Goal: Task Accomplishment & Management: Use online tool/utility

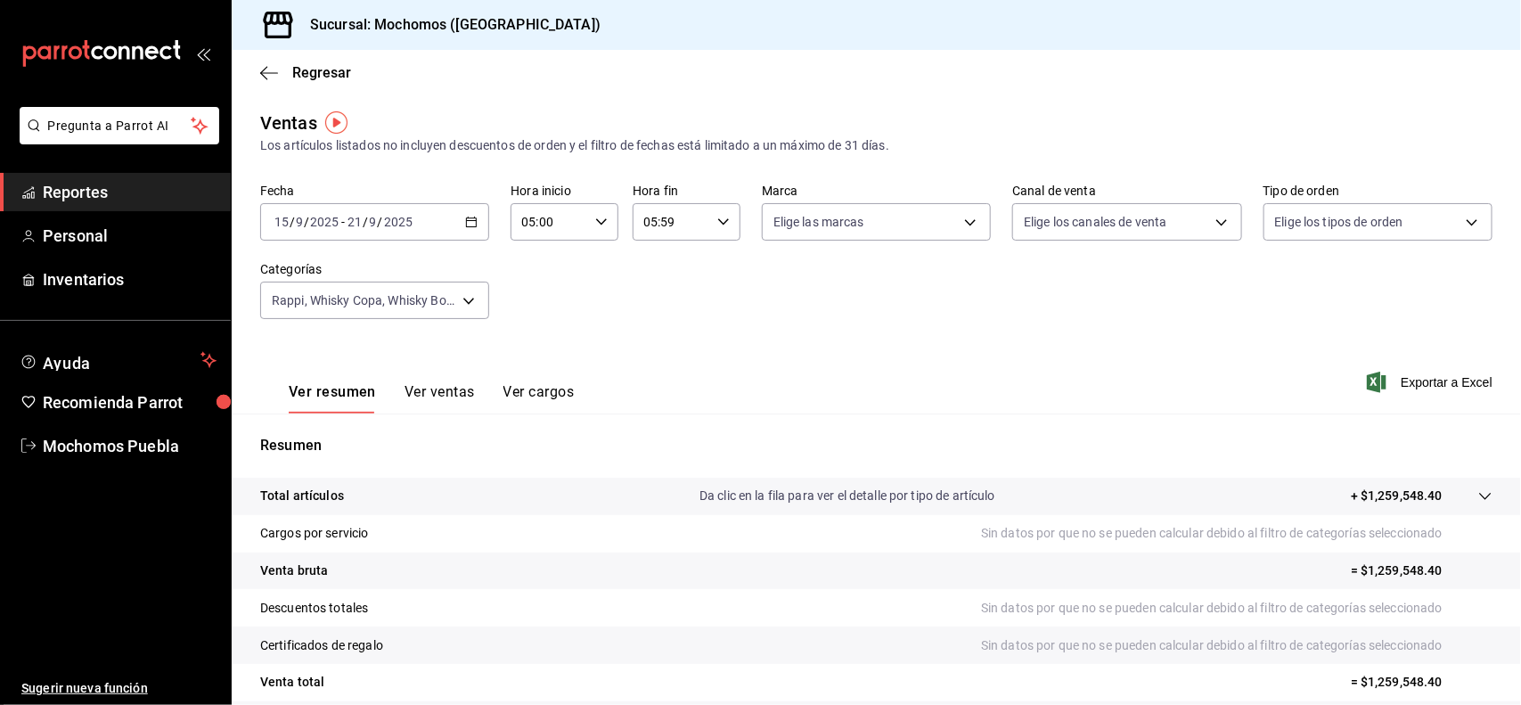
click at [470, 224] on icon "button" at bounding box center [471, 222] width 12 height 12
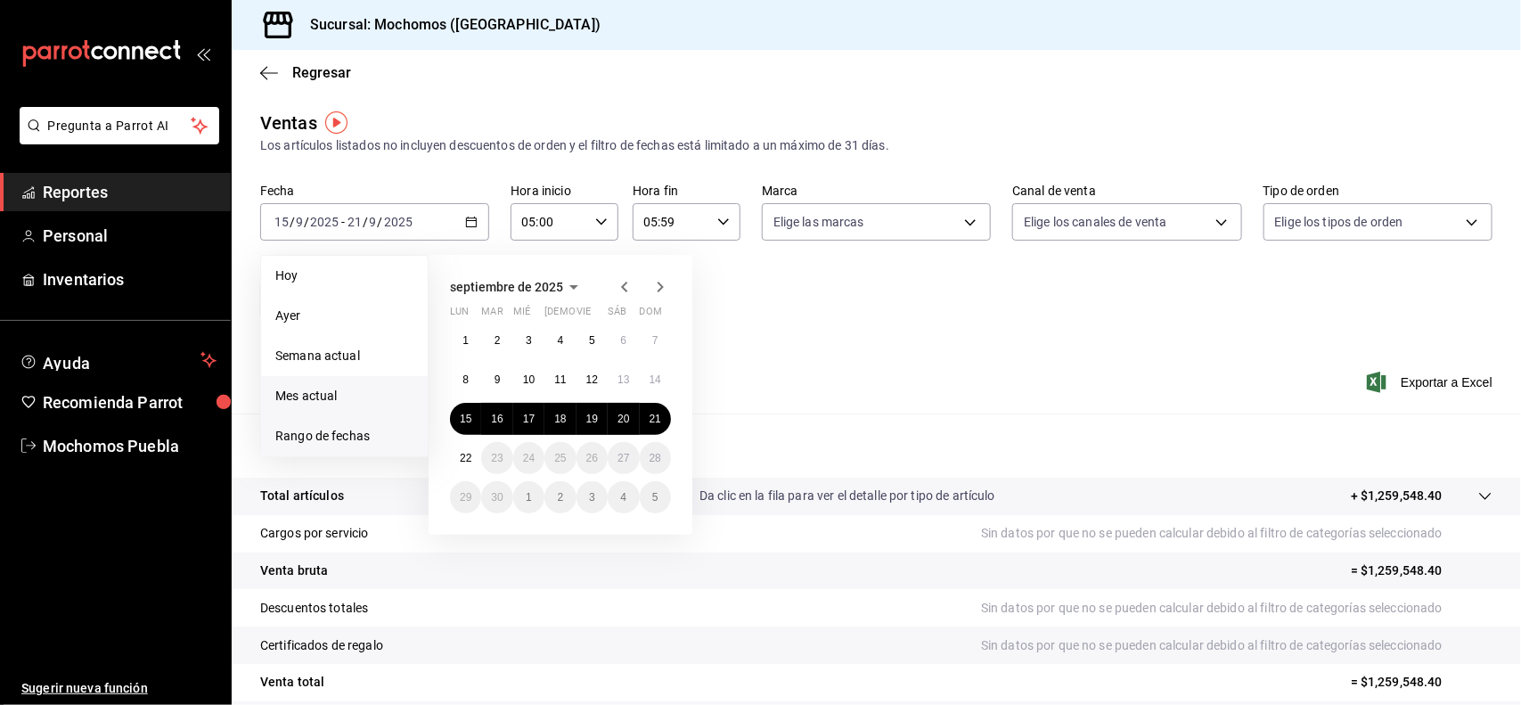
click at [334, 395] on span "Mes actual" at bounding box center [344, 396] width 138 height 19
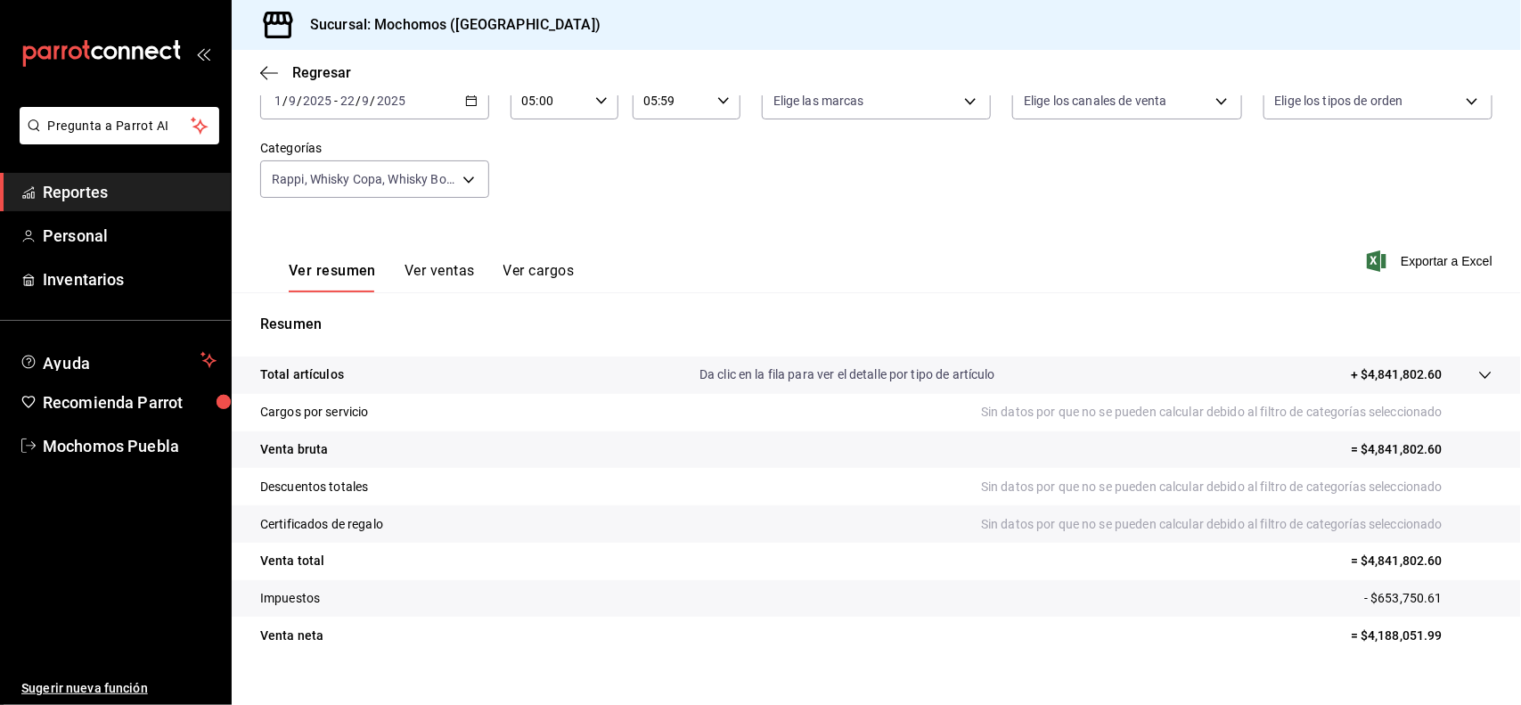
scroll to position [141, 0]
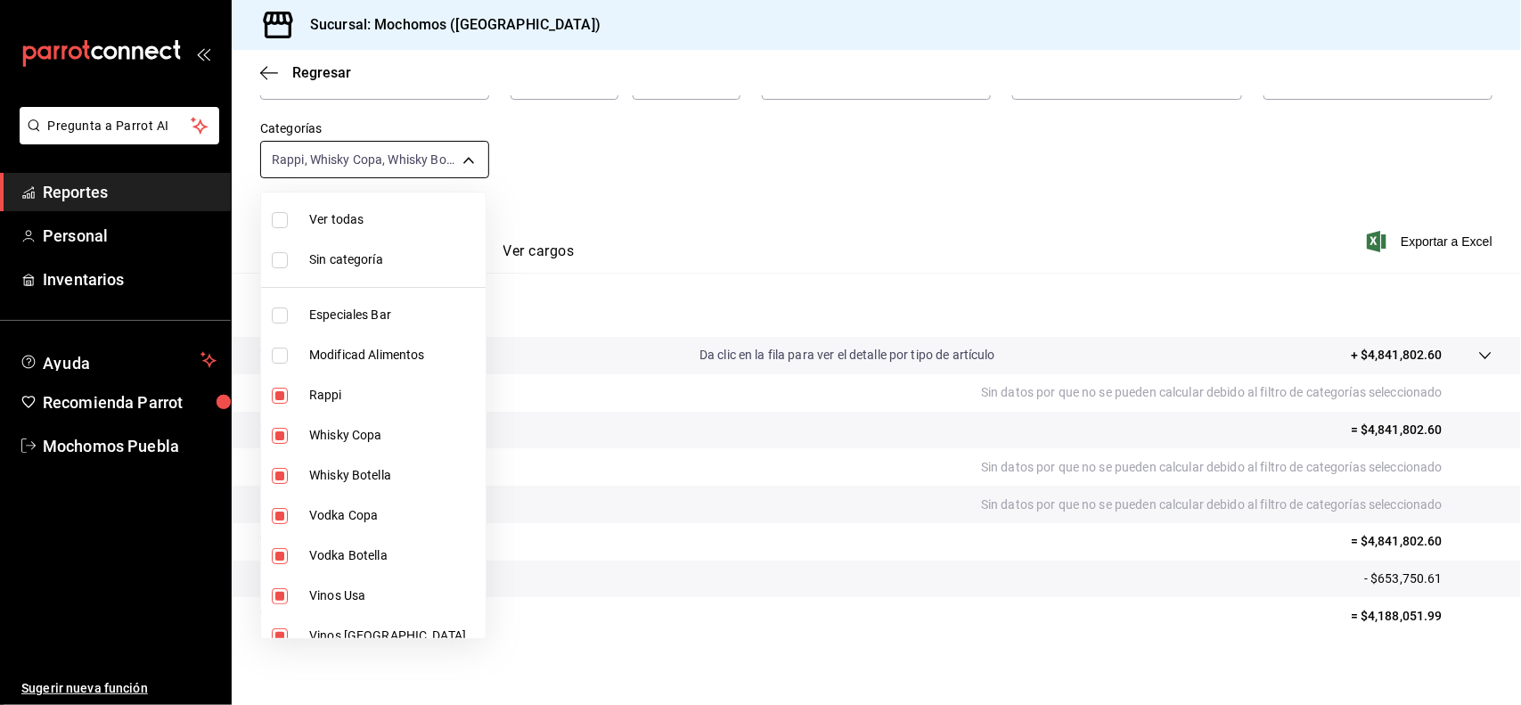
click at [473, 159] on body "Pregunta a Parrot AI Reportes Personal Inventarios Ayuda Recomienda Parrot Moch…" at bounding box center [760, 352] width 1521 height 705
click at [334, 224] on span "Ver todas" at bounding box center [393, 219] width 169 height 19
type input "357a9704-c999-4c63-af81-0c25438b67b5,a93eec79-672f-49c2-b1cd-14f211909374,5e983…"
checkbox input "true"
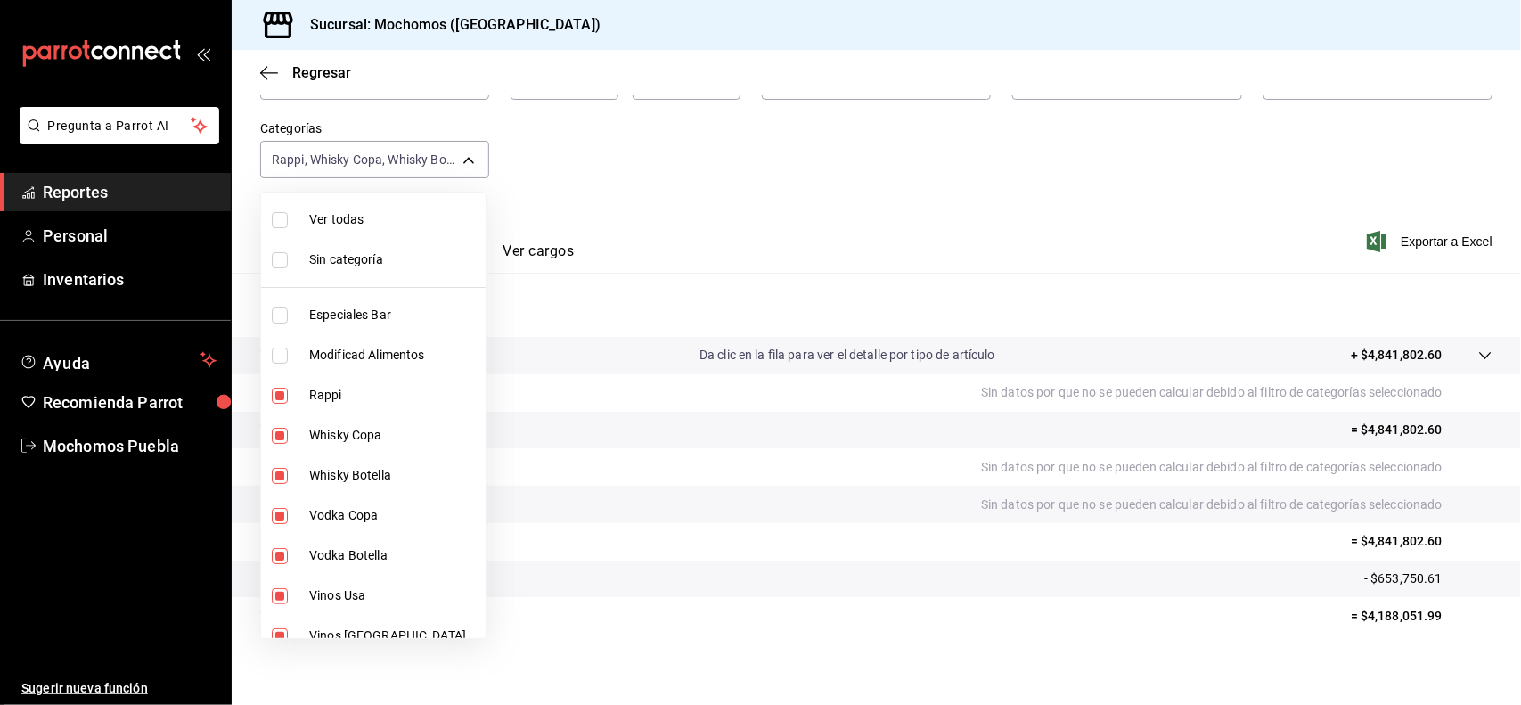
checkbox input "true"
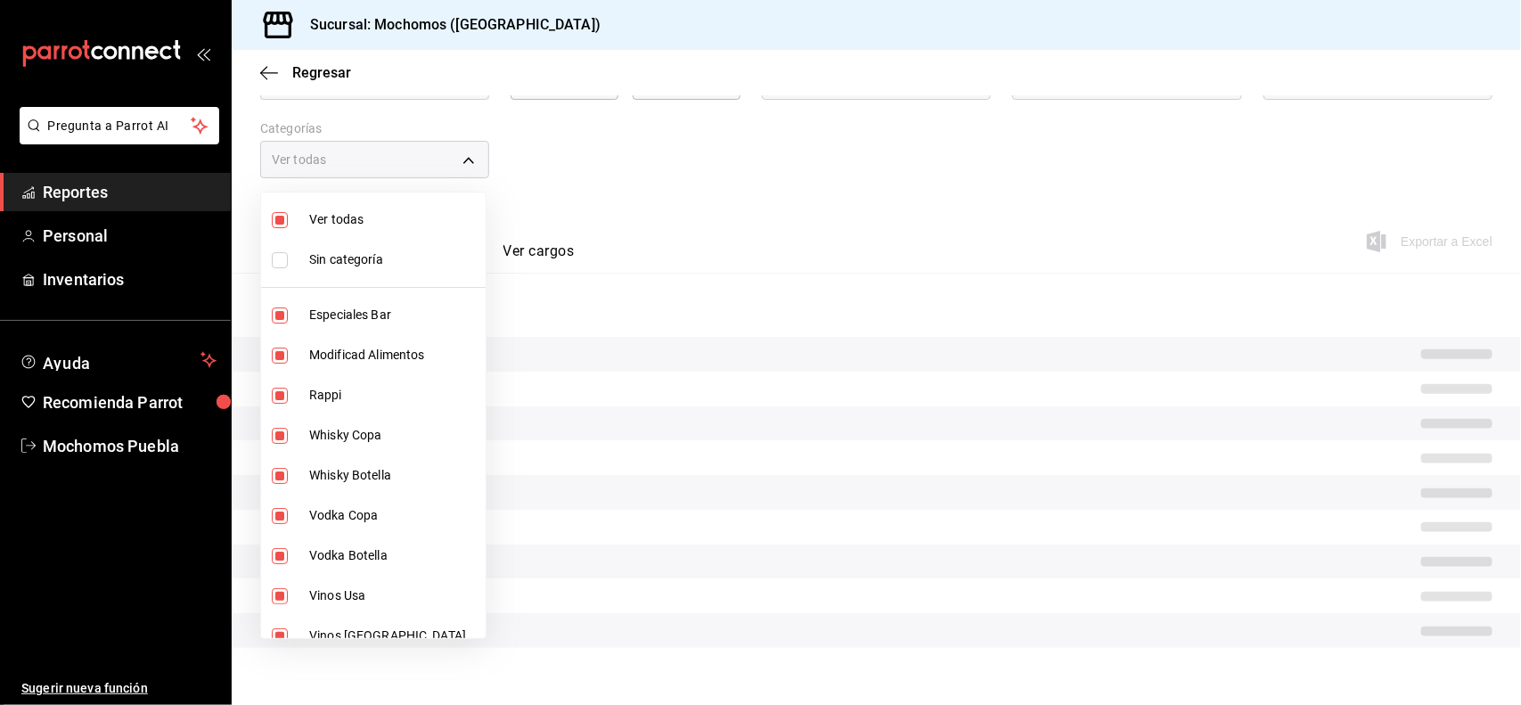
click at [875, 143] on div at bounding box center [760, 352] width 1521 height 705
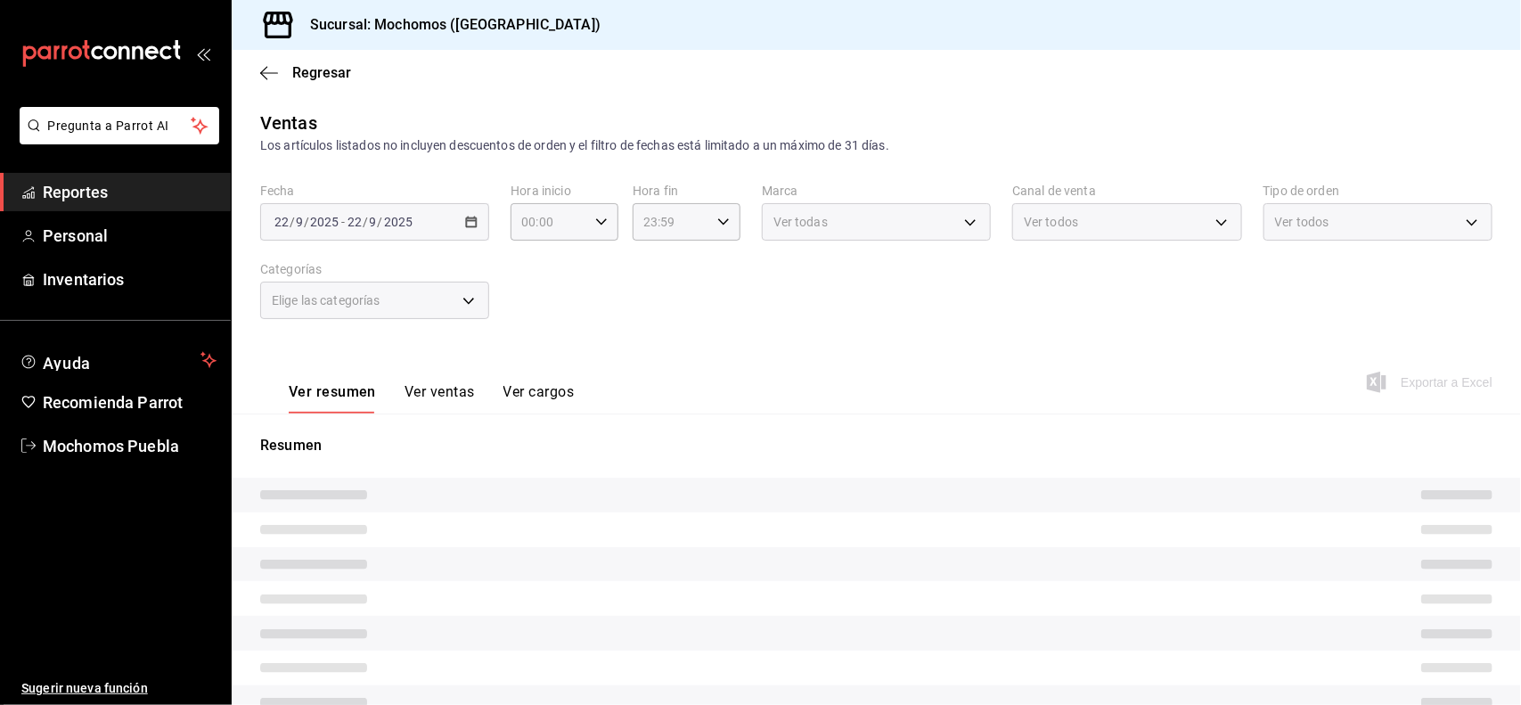
type input "5e983478-fc85-4db5-949c-195bc59d9017,c3aed2d8-39ed-4743-9fb8-fb39105a1447,311a7…"
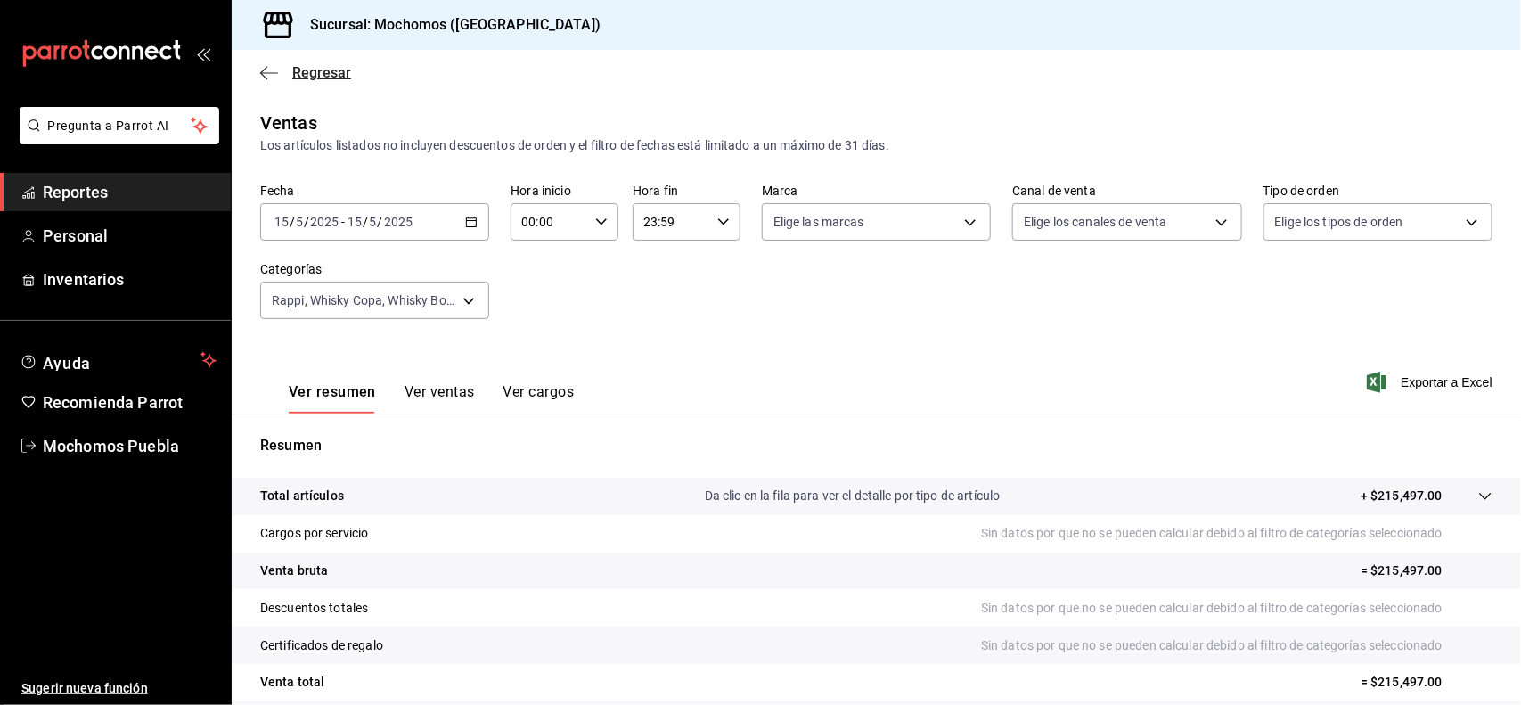
click at [332, 73] on span "Regresar" at bounding box center [321, 72] width 59 height 17
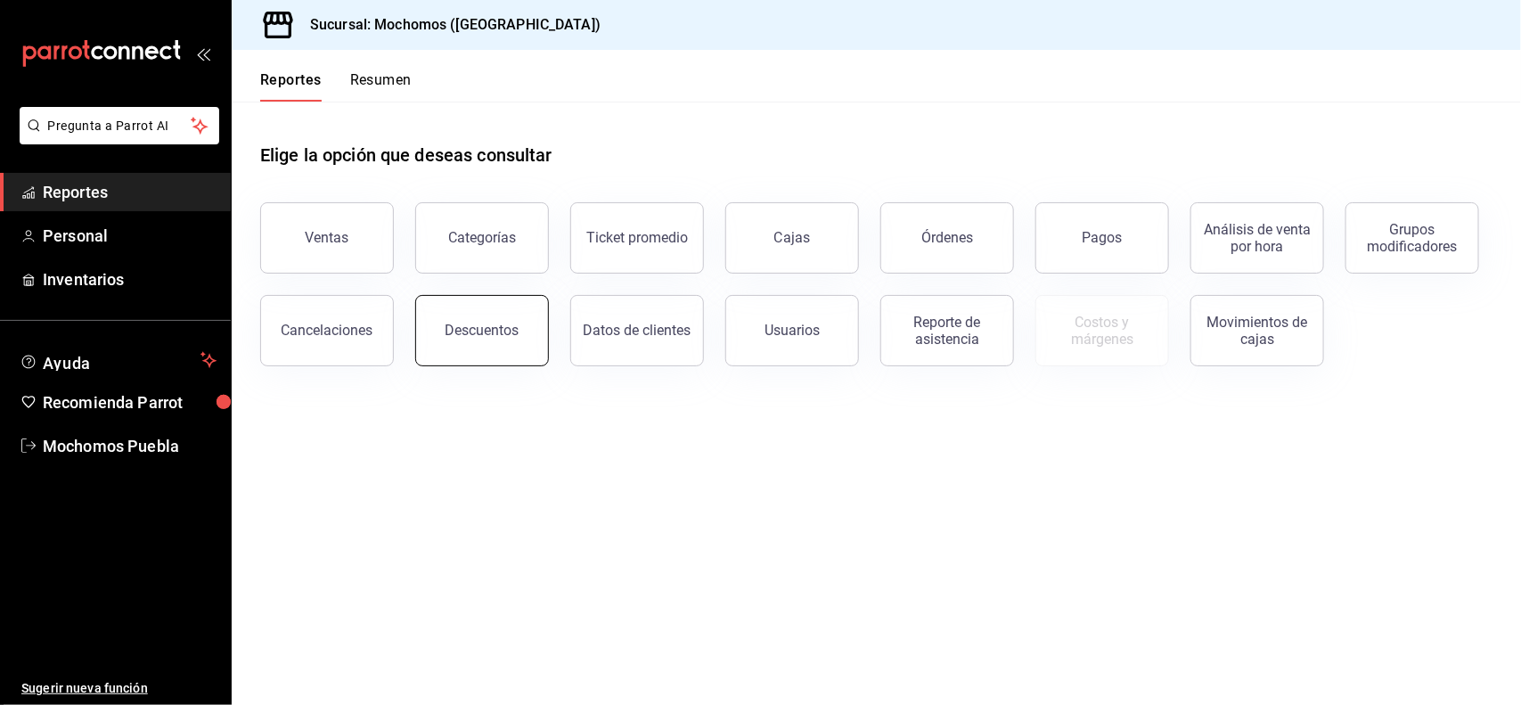
click at [463, 350] on button "Descuentos" at bounding box center [482, 330] width 134 height 71
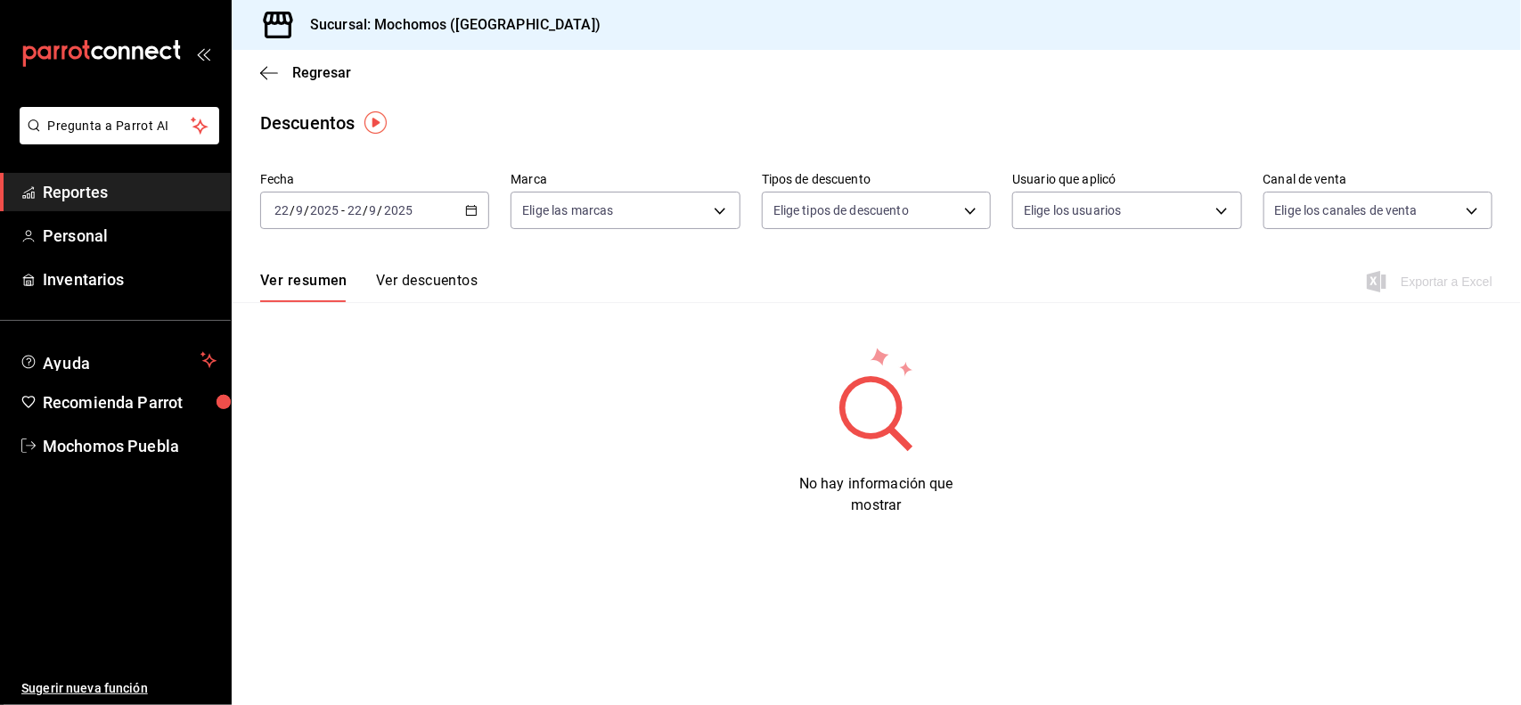
click at [470, 220] on div "2025-09-22 22 / 9 / 2025 - 2025-09-22 22 / 9 / 2025" at bounding box center [374, 210] width 229 height 37
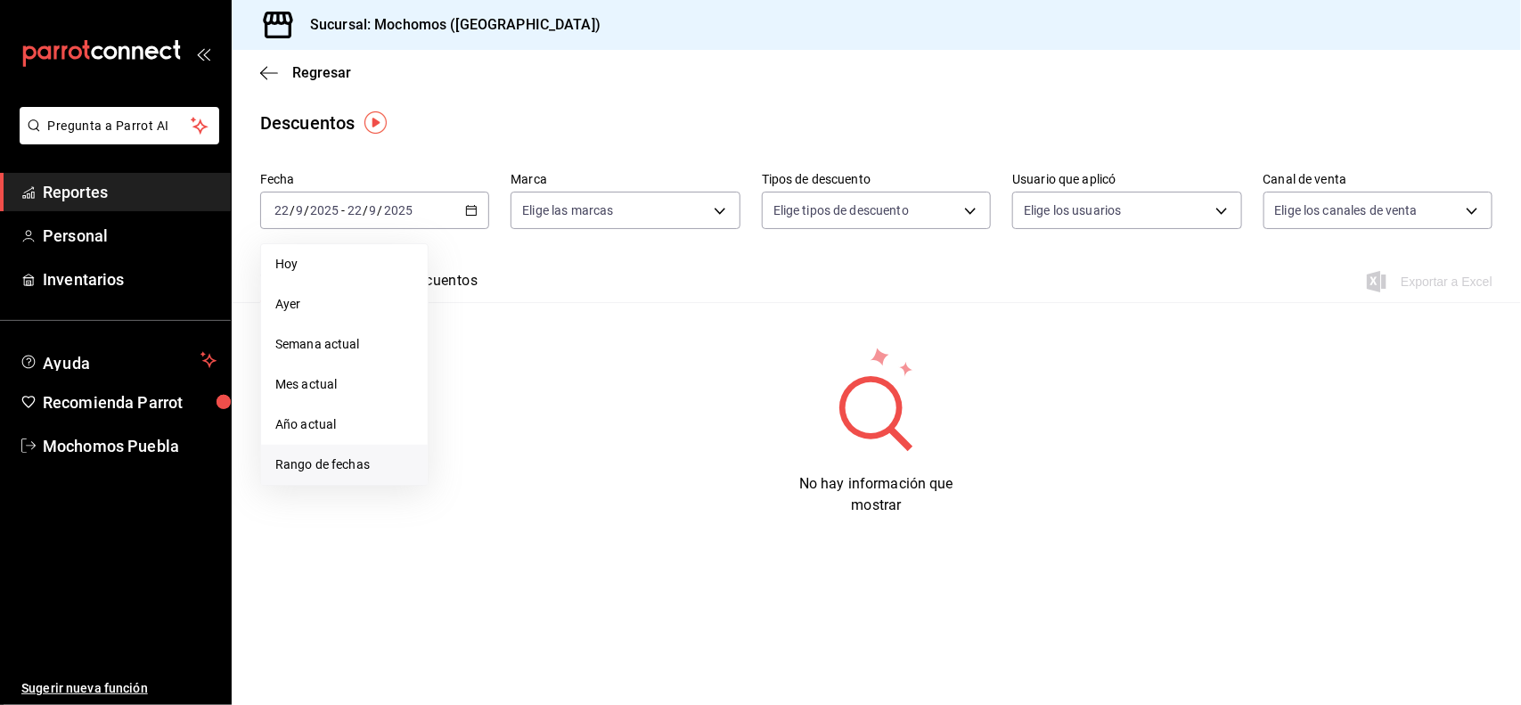
click at [340, 472] on span "Rango de fechas" at bounding box center [344, 464] width 138 height 19
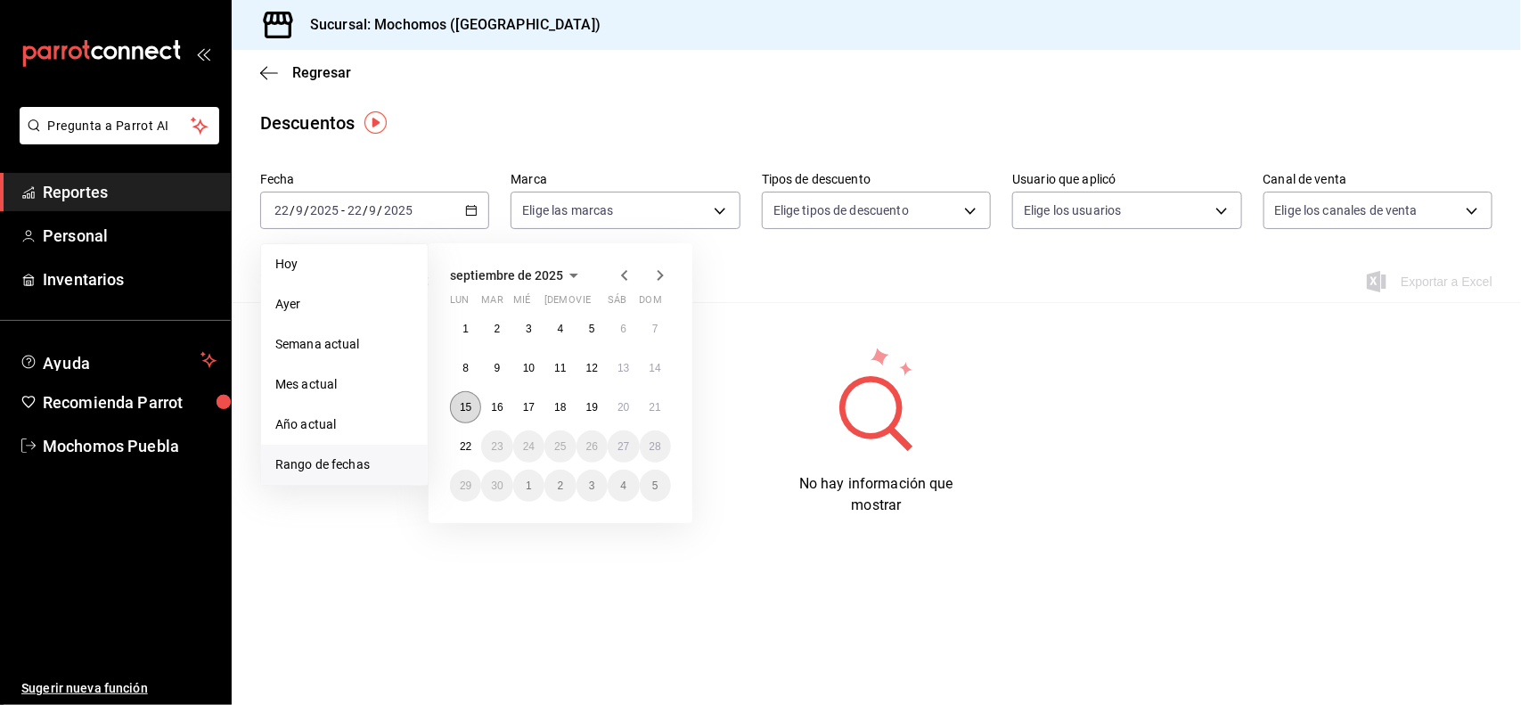
click at [461, 406] on abbr "15" at bounding box center [466, 407] width 12 height 12
click at [661, 412] on button "21" at bounding box center [655, 407] width 31 height 32
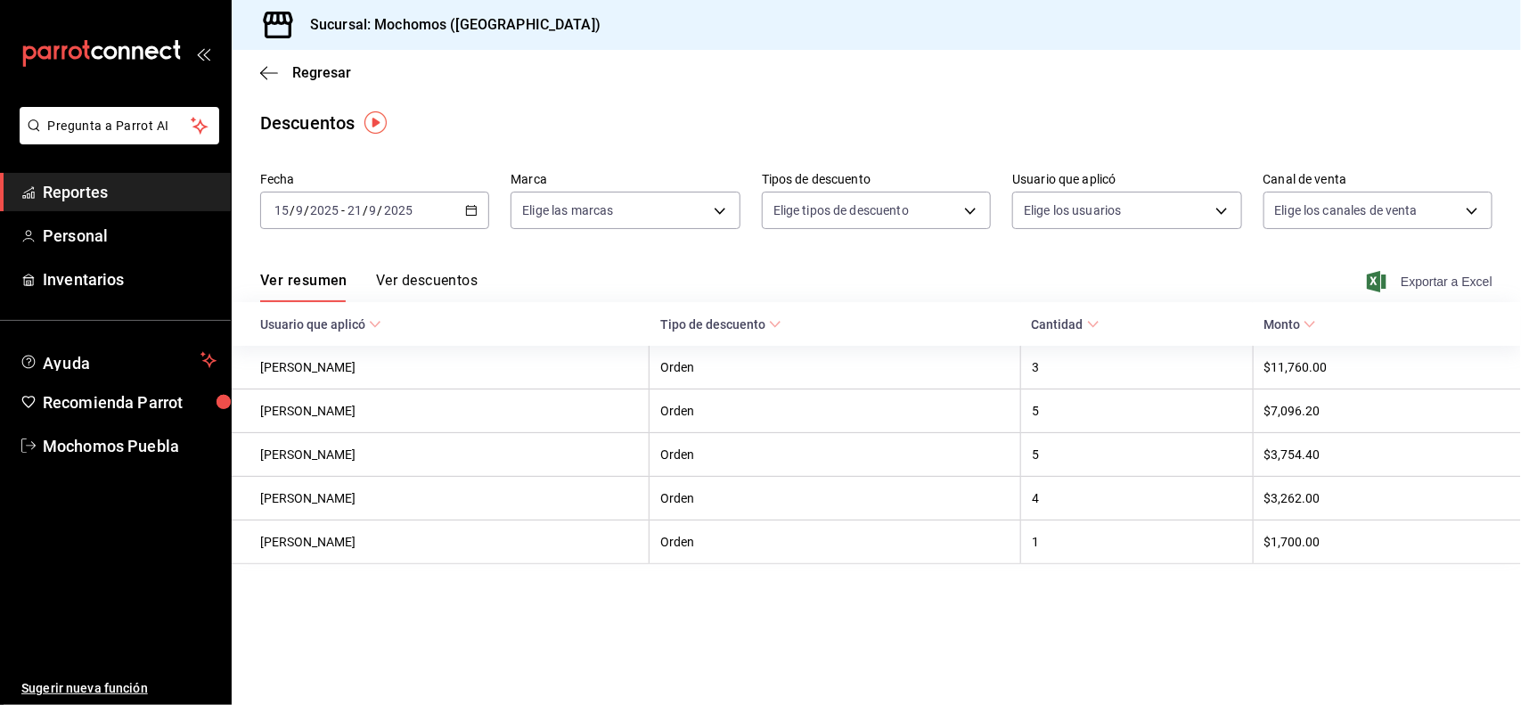
click at [1459, 281] on span "Exportar a Excel" at bounding box center [1431, 281] width 122 height 21
